Goal: Task Accomplishment & Management: Complete application form

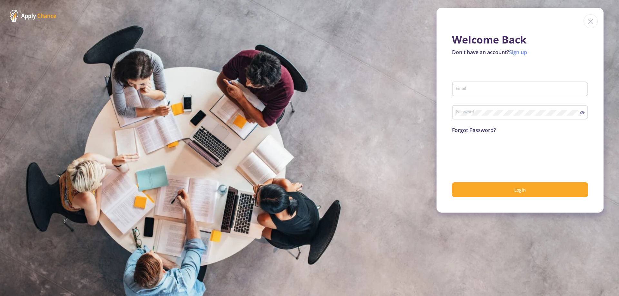
click at [515, 52] on link "Sign up" at bounding box center [518, 52] width 18 height 7
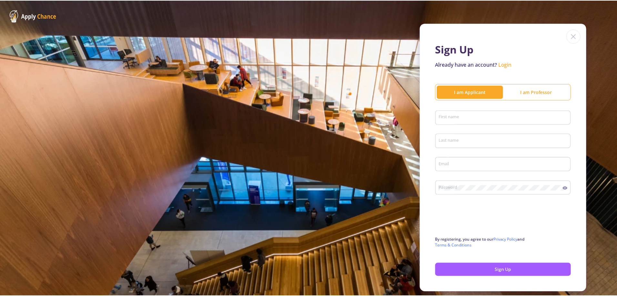
scroll to position [19, 0]
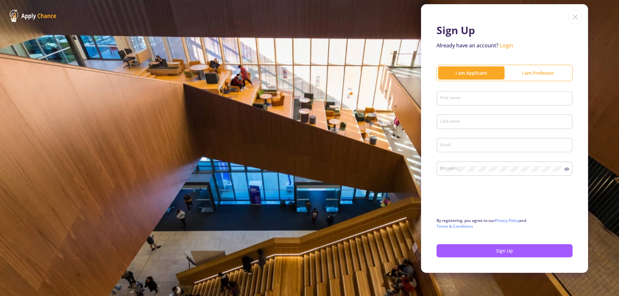
click at [484, 74] on div "I am Applicant" at bounding box center [471, 73] width 66 height 7
click at [474, 96] on input "First name" at bounding box center [506, 99] width 132 height 6
type input "moe"
type input "[DEMOGRAPHIC_DATA]"
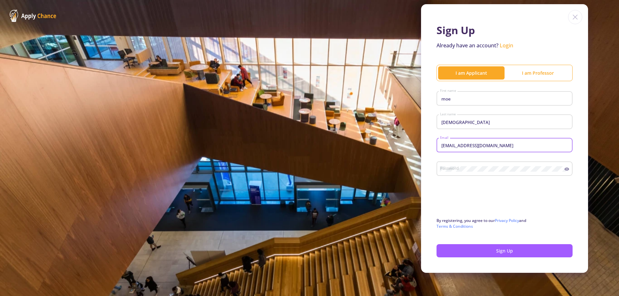
type input "[EMAIL_ADDRESS][DOMAIN_NAME]"
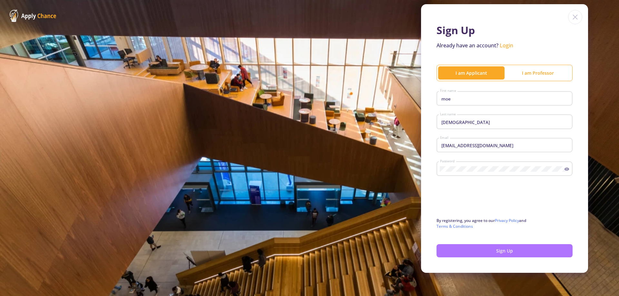
click at [496, 248] on button "Sign Up" at bounding box center [505, 251] width 136 height 13
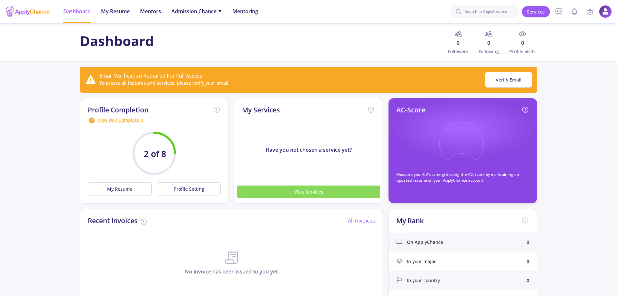
click at [287, 192] on button "View Services" at bounding box center [308, 192] width 143 height 13
click at [291, 194] on button "View Services" at bounding box center [308, 192] width 143 height 13
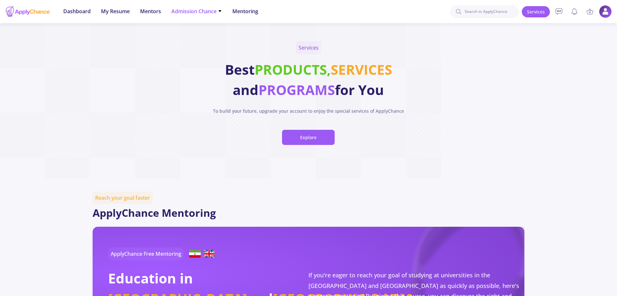
click at [217, 11] on span "Admission Chance" at bounding box center [196, 11] width 51 height 8
click at [211, 36] on link "With Minimum Requirements" at bounding box center [209, 33] width 76 height 12
click at [217, 13] on span "Admission Chance" at bounding box center [196, 11] width 51 height 8
click at [218, 11] on icon at bounding box center [220, 11] width 4 height 4
